Goal: Task Accomplishment & Management: Manage account settings

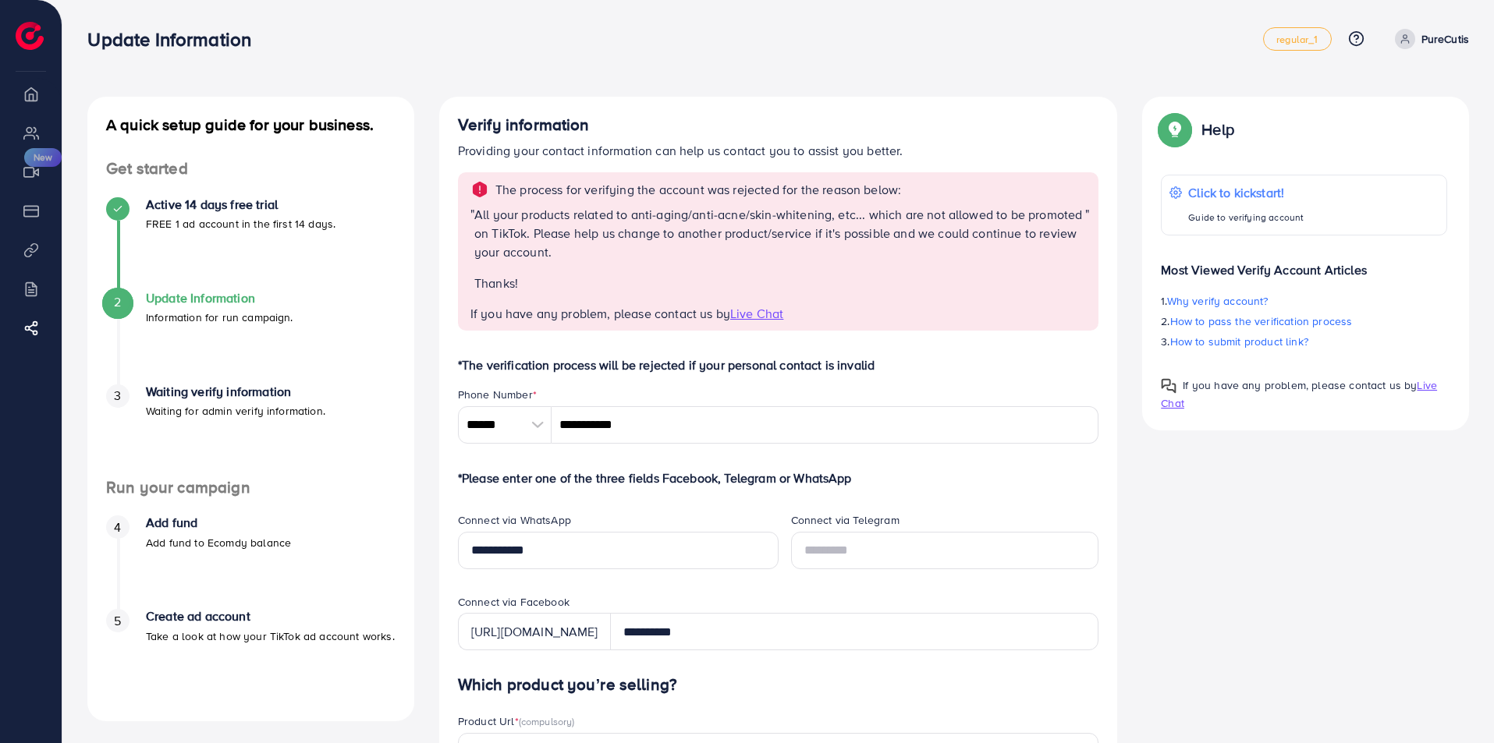
click at [738, 314] on span "Live Chat" at bounding box center [756, 313] width 53 height 17
click at [764, 308] on span "Live Chat" at bounding box center [756, 313] width 53 height 17
drag, startPoint x: 483, startPoint y: 275, endPoint x: 861, endPoint y: 296, distance: 379.0
click at [861, 296] on div "All your products related to anti-aging/anti-acne/skin-whitening, etc... which …" at bounding box center [779, 255] width 611 height 100
click at [1289, 44] on span "regular_1" at bounding box center [1296, 39] width 41 height 10
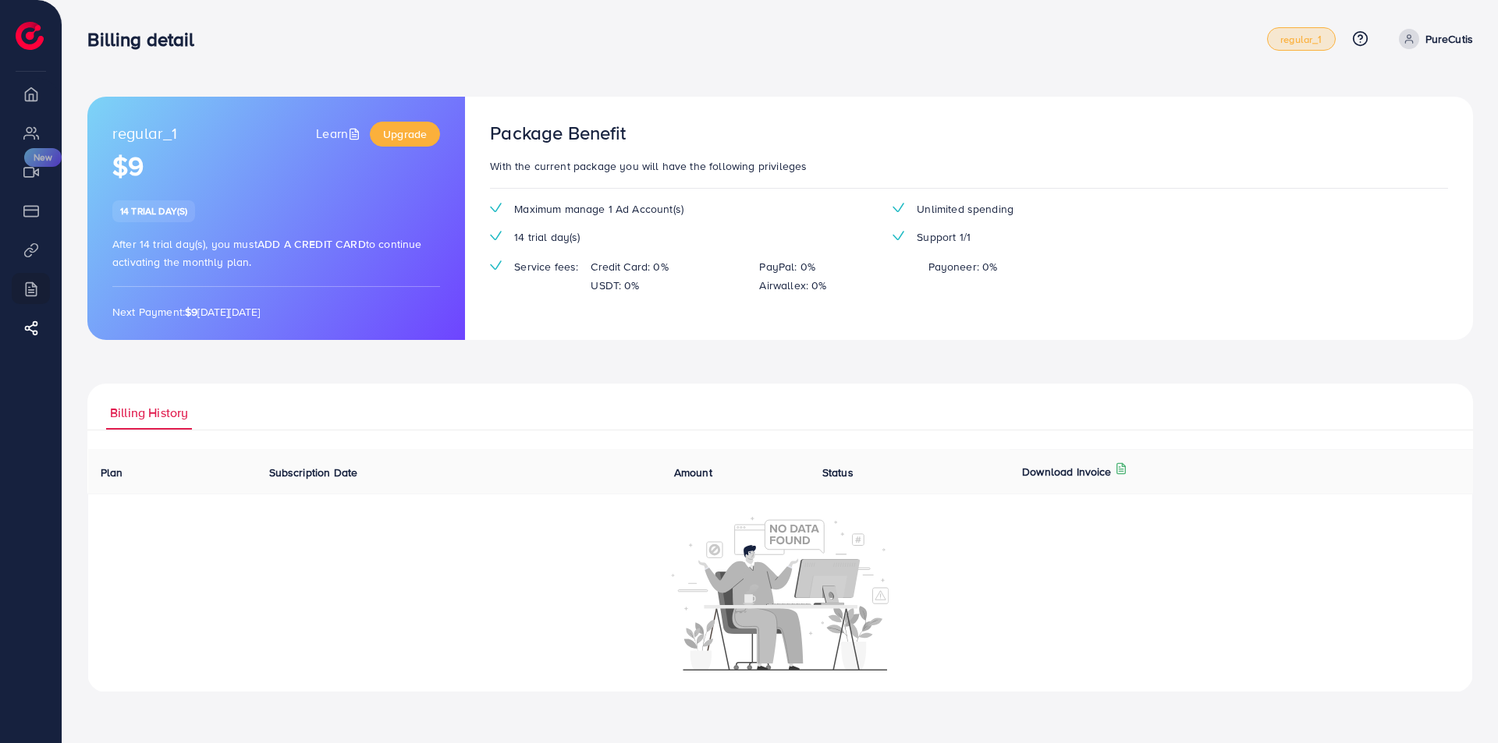
click at [1285, 44] on span "regular_1" at bounding box center [1300, 39] width 41 height 10
click at [31, 88] on li "Overview" at bounding box center [31, 93] width 62 height 31
click at [1435, 33] on p "PureCutis" at bounding box center [1449, 39] width 48 height 19
click at [1405, 98] on link "Log out" at bounding box center [1398, 93] width 148 height 35
